Goal: Task Accomplishment & Management: Use online tool/utility

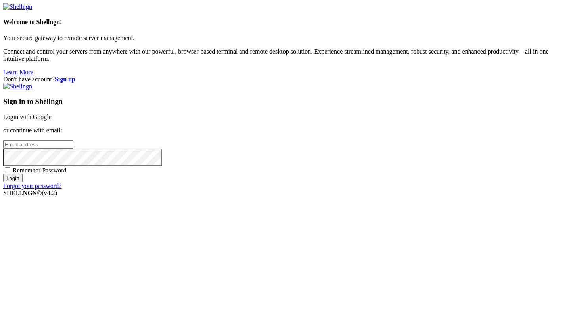
type input "root"
click at [52, 119] on link "Login with Google" at bounding box center [27, 116] width 48 height 7
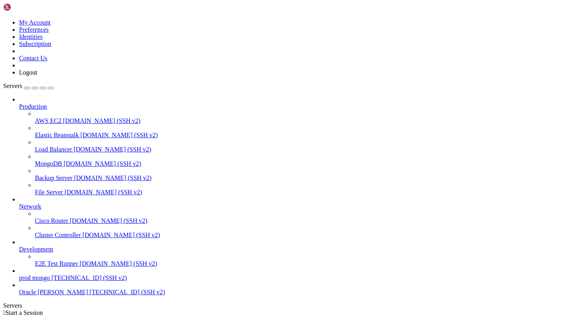
scroll to position [19, 0]
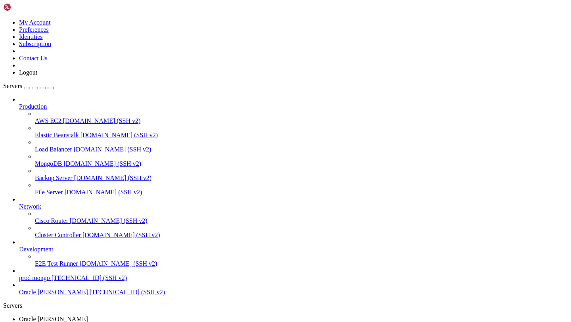
scroll to position [6, 0]
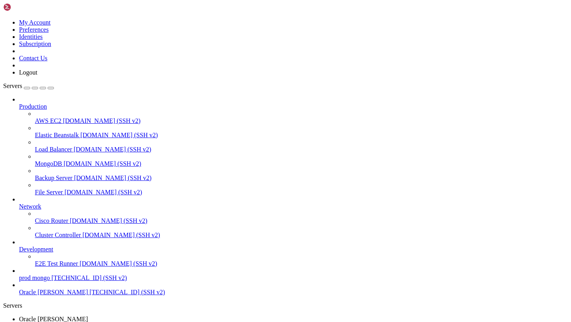
scroll to position [132, 0]
